Goal: Transaction & Acquisition: Download file/media

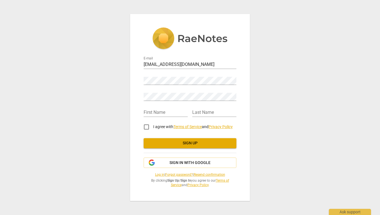
click at [246, 86] on div "E-mail [PERSON_NAME][EMAIL_ADDRESS][DOMAIN_NAME] Password Retype Password First…" at bounding box center [190, 107] width 120 height 187
type input "[PERSON_NAME]"
click at [147, 129] on input "I agree with Terms of Service and Privacy Policy" at bounding box center [146, 126] width 13 height 13
checkbox input "true"
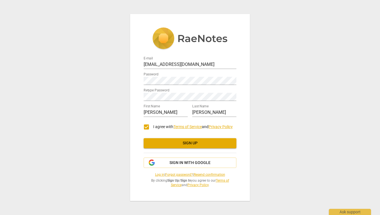
click at [183, 144] on span "Sign up" at bounding box center [190, 144] width 84 height 6
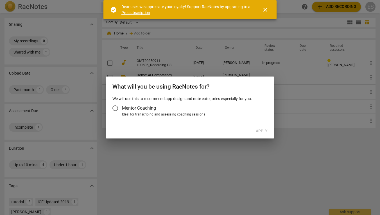
click at [145, 110] on span "Mentor Coaching" at bounding box center [139, 108] width 34 height 6
click at [122, 110] on input "Mentor Coaching" at bounding box center [114, 108] width 13 height 13
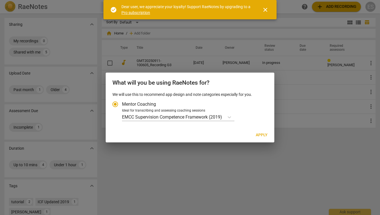
click at [175, 147] on div at bounding box center [190, 107] width 380 height 215
click at [148, 152] on div at bounding box center [190, 107] width 380 height 215
click at [122, 105] on span "Mentor Coaching" at bounding box center [139, 104] width 34 height 6
click at [122, 105] on input "Mentor Coaching" at bounding box center [114, 104] width 13 height 13
radio input "true"
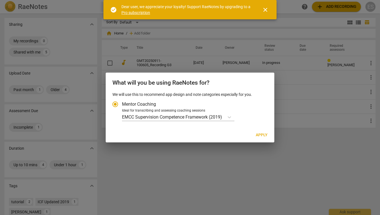
click at [260, 135] on span "Apply" at bounding box center [262, 136] width 12 height 6
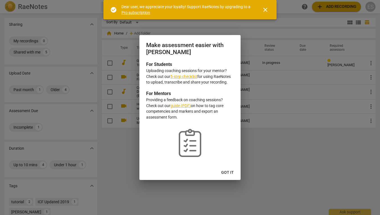
click at [226, 172] on span "Got it" at bounding box center [227, 173] width 13 height 6
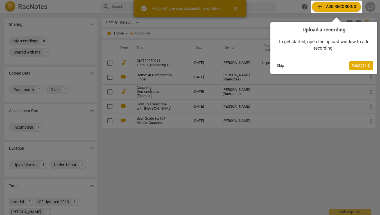
click at [344, 17] on div at bounding box center [190, 107] width 380 height 215
click at [313, 117] on div at bounding box center [190, 107] width 380 height 215
click at [283, 64] on button "Skip" at bounding box center [280, 66] width 12 height 8
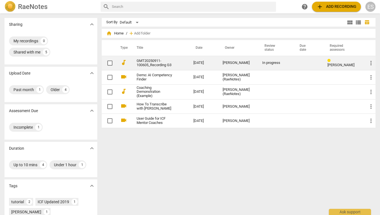
click at [161, 63] on link "GMT20250911-100605_Recording G3" at bounding box center [154, 63] width 37 height 8
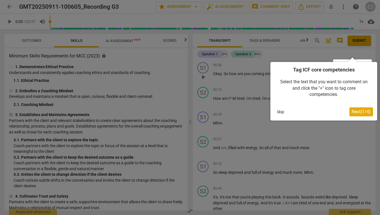
click at [360, 111] on span "Next ( 1 / 4 )" at bounding box center [360, 111] width 19 height 5
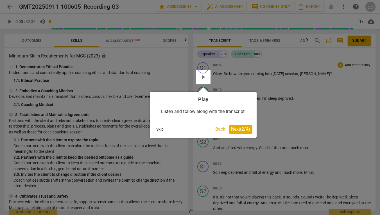
click at [233, 131] on span "Next ( 2 / 4 )" at bounding box center [240, 129] width 19 height 5
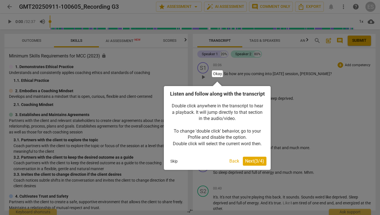
click at [255, 164] on span "Next ( 3 / 4 )" at bounding box center [254, 161] width 19 height 5
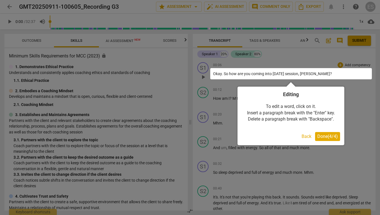
click at [327, 135] on span "Done ( 4 / 4 )" at bounding box center [327, 136] width 21 height 5
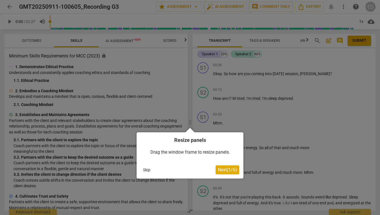
click at [224, 172] on span "Next ( 1 / 6 )" at bounding box center [227, 169] width 19 height 5
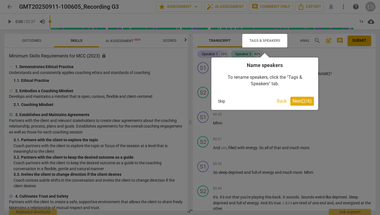
click at [304, 97] on button "Next ( 2 / 6 )" at bounding box center [302, 101] width 24 height 9
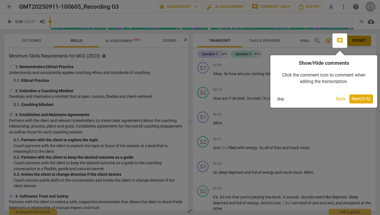
click at [363, 98] on span "Next ( 3 / 6 )" at bounding box center [360, 98] width 19 height 5
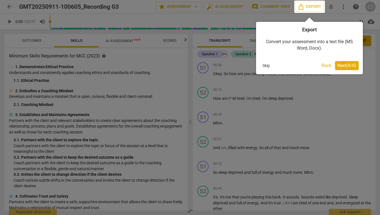
click at [344, 66] on span "Next ( 4 / 6 )" at bounding box center [346, 65] width 19 height 5
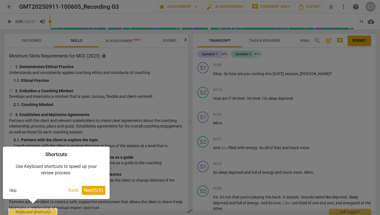
click at [85, 194] on button "Next ( 5 / 6 )" at bounding box center [94, 190] width 24 height 9
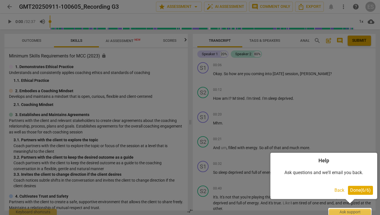
click at [364, 193] on button "Done ( 6 / 6 )" at bounding box center [360, 190] width 25 height 9
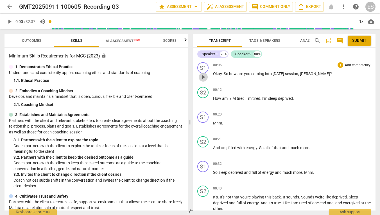
click at [204, 79] on span "play_arrow" at bounding box center [203, 77] width 7 height 7
click at [202, 76] on span "pause" at bounding box center [203, 77] width 7 height 7
type input "7"
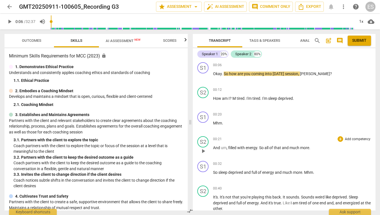
click at [352, 137] on div "+ Add competency" at bounding box center [353, 139] width 33 height 6
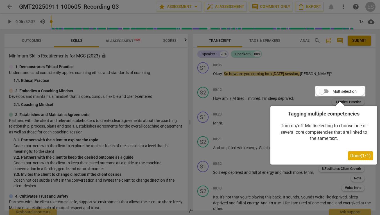
click at [358, 79] on div at bounding box center [190, 107] width 380 height 215
click at [356, 158] on span "Done ( 1 / 1 )" at bounding box center [360, 155] width 21 height 5
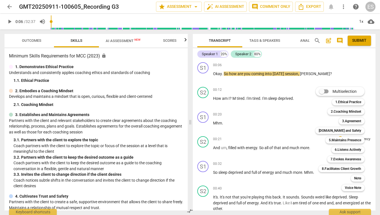
drag, startPoint x: 187, startPoint y: 90, endPoint x: 187, endPoint y: 103, distance: 13.2
click at [187, 103] on div at bounding box center [190, 107] width 380 height 215
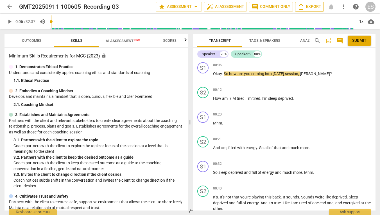
click at [310, 8] on span "Export" at bounding box center [309, 6] width 24 height 7
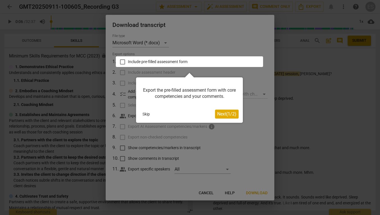
click at [221, 114] on span "Next ( 1 / 2 )" at bounding box center [226, 113] width 19 height 5
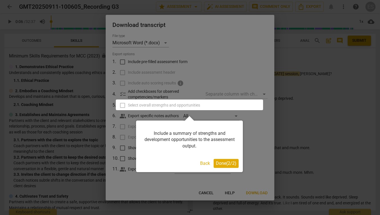
click at [221, 165] on span "Done ( 2 / 2 )" at bounding box center [226, 163] width 21 height 5
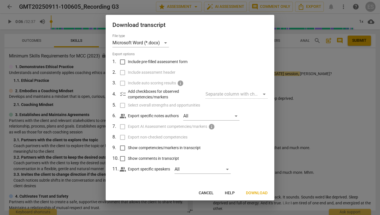
click at [256, 192] on span "Download" at bounding box center [257, 194] width 22 height 6
